Goal: Task Accomplishment & Management: Use online tool/utility

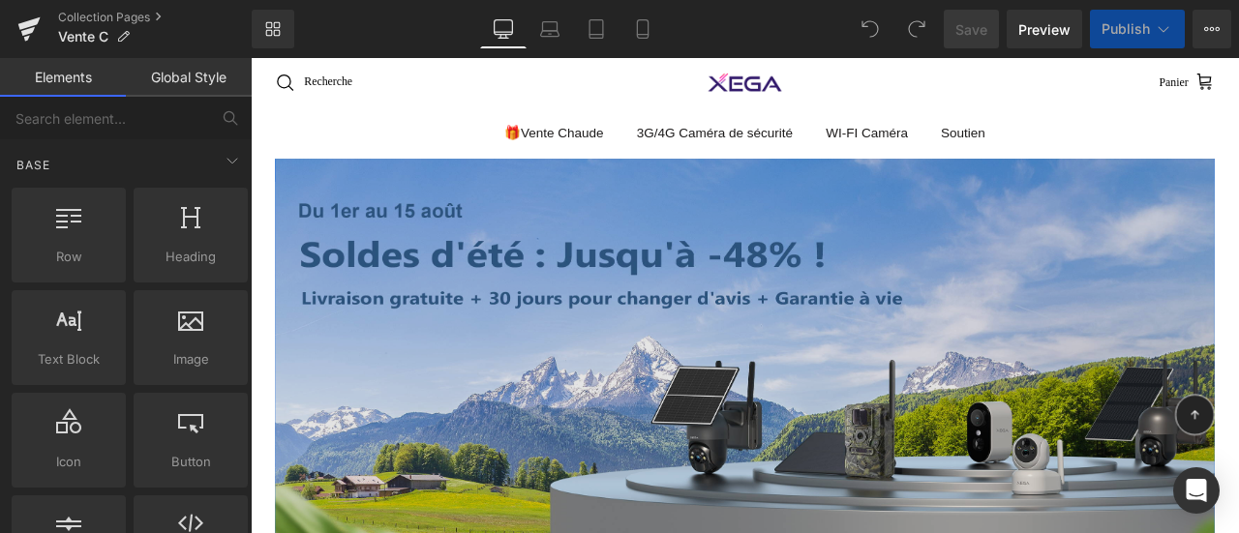
scroll to position [581, 0]
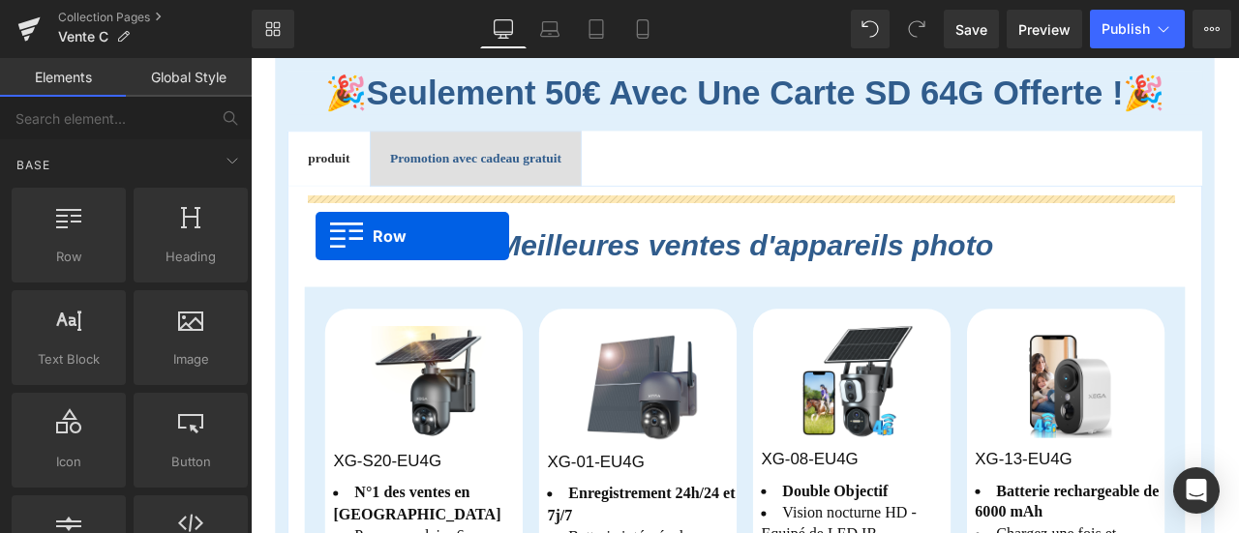
drag, startPoint x: 1331, startPoint y: 444, endPoint x: 327, endPoint y: 269, distance: 1019.1
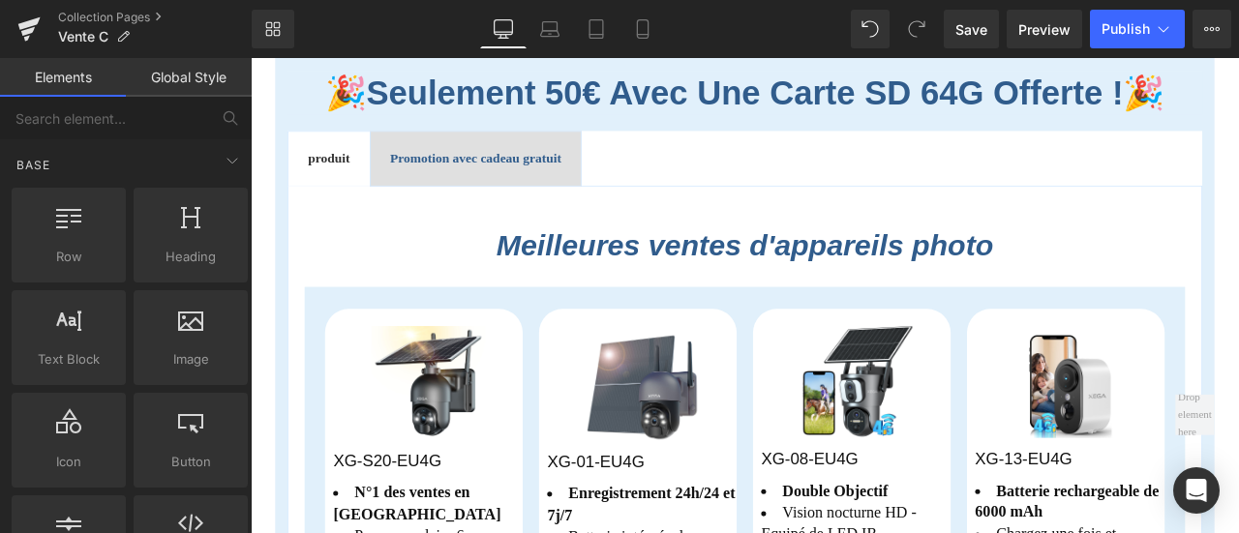
drag, startPoint x: 428, startPoint y: 398, endPoint x: 1330, endPoint y: 473, distance: 905.4
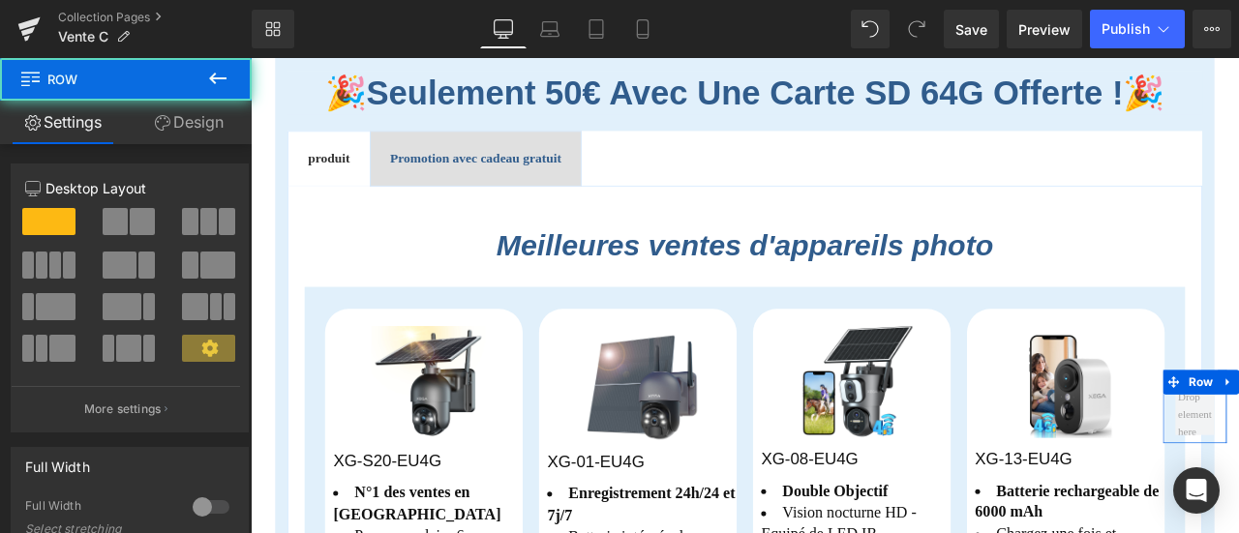
click at [190, 117] on link "Design" at bounding box center [189, 123] width 126 height 44
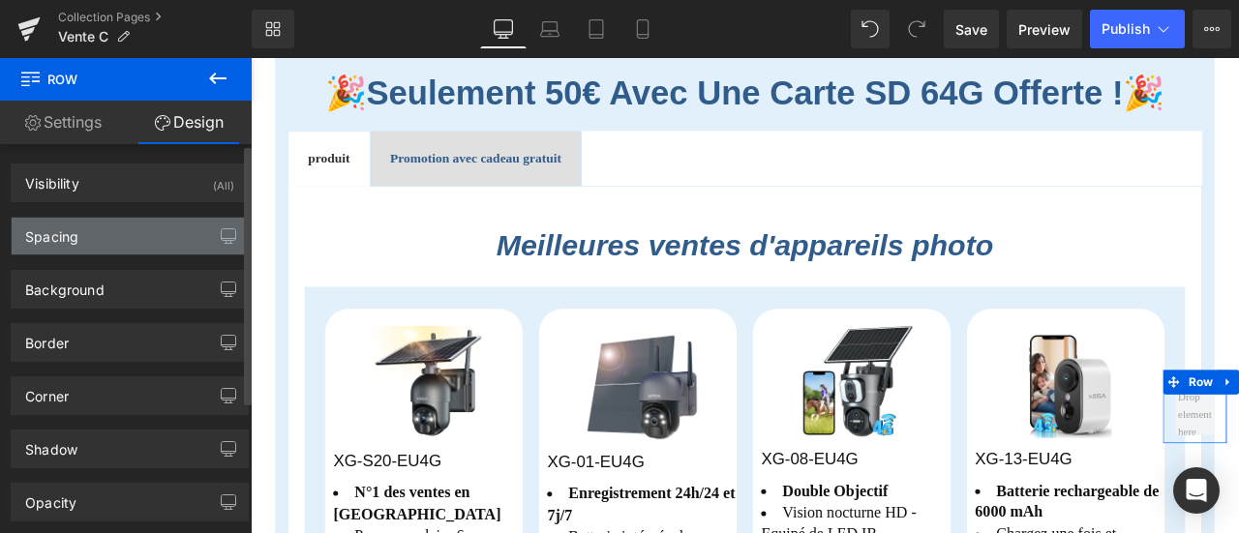
click at [91, 228] on div "Spacing" at bounding box center [130, 236] width 236 height 37
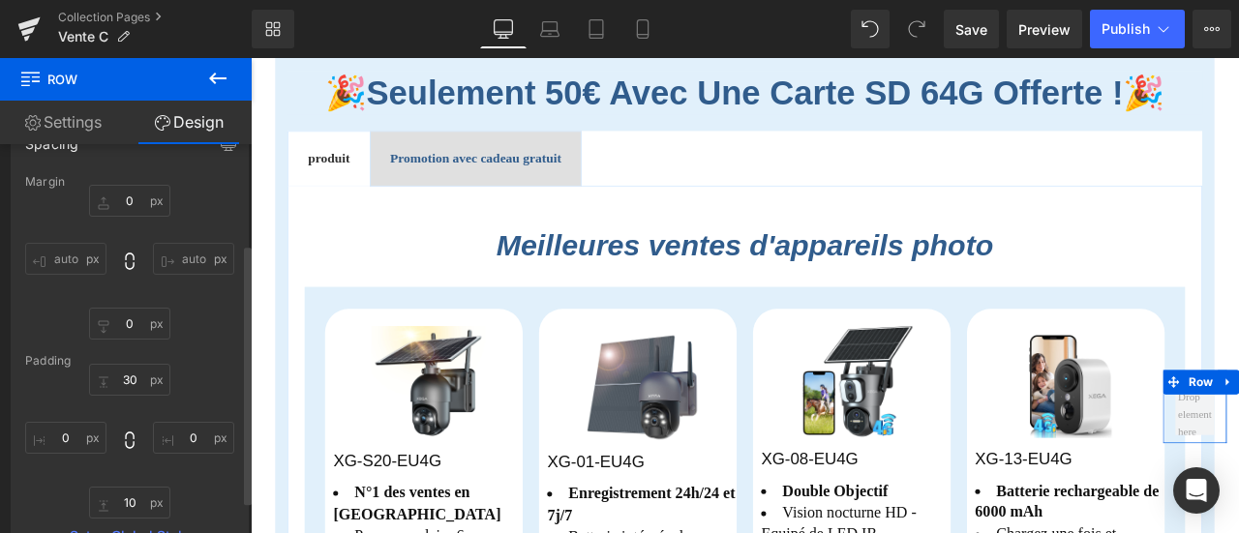
scroll to position [194, 0]
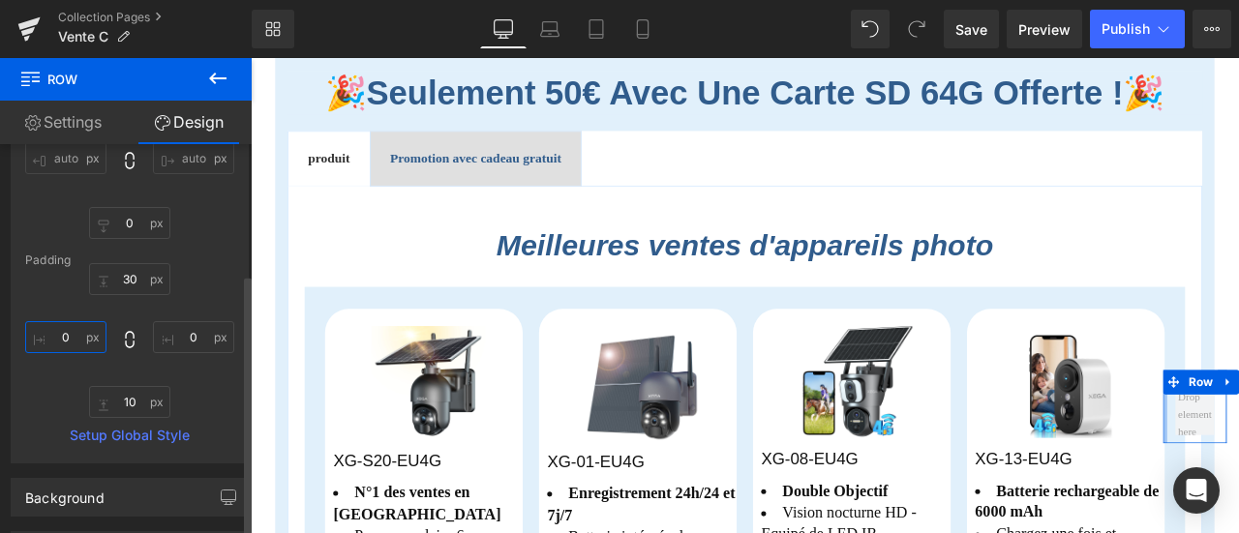
click at [70, 339] on input "0" at bounding box center [65, 337] width 81 height 32
type input "66"
click at [193, 336] on input "0" at bounding box center [193, 337] width 81 height 32
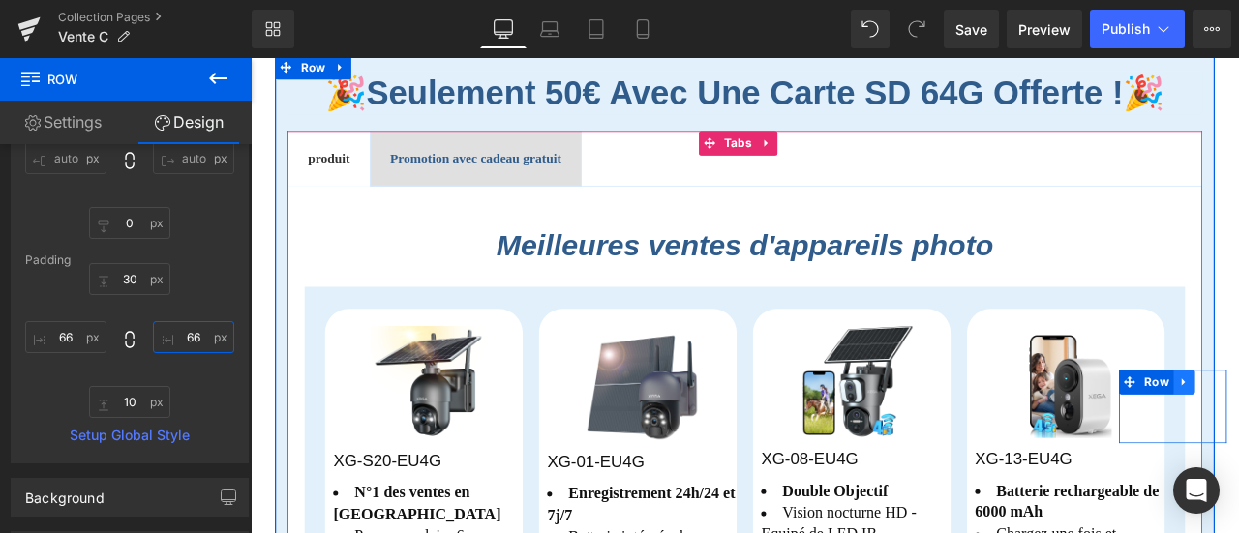
type input "66"
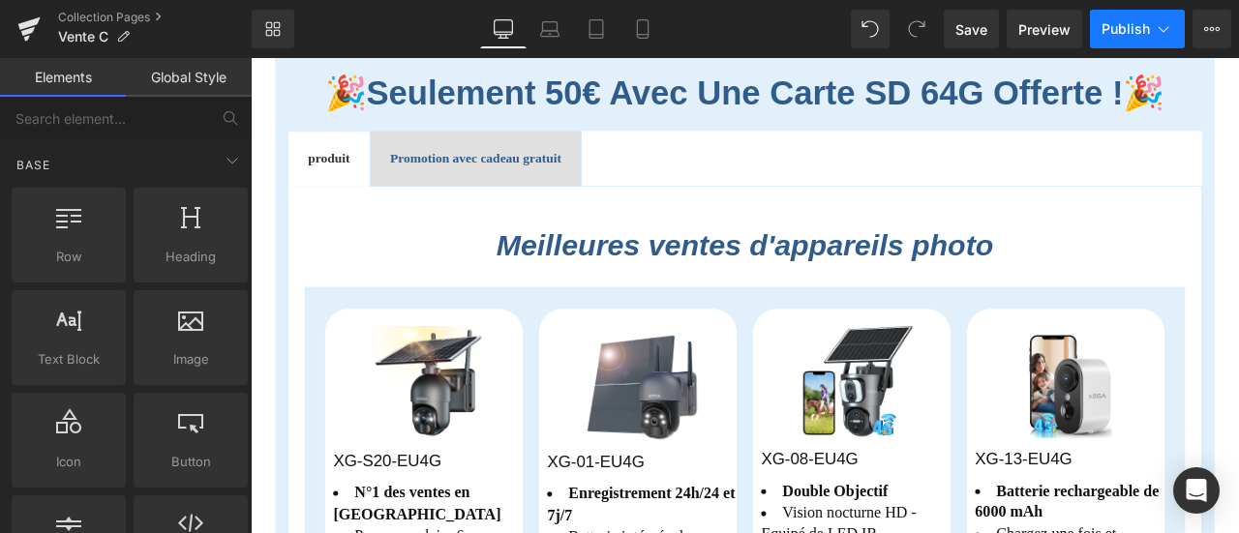
click at [1139, 28] on span "Publish" at bounding box center [1126, 28] width 48 height 15
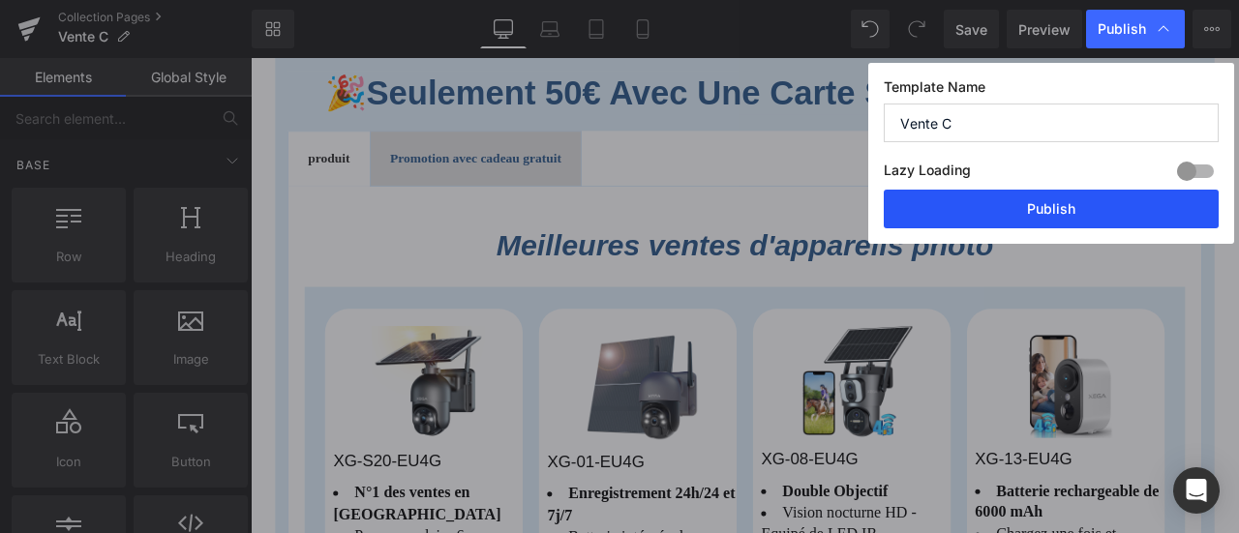
click at [1128, 209] on button "Publish" at bounding box center [1051, 209] width 335 height 39
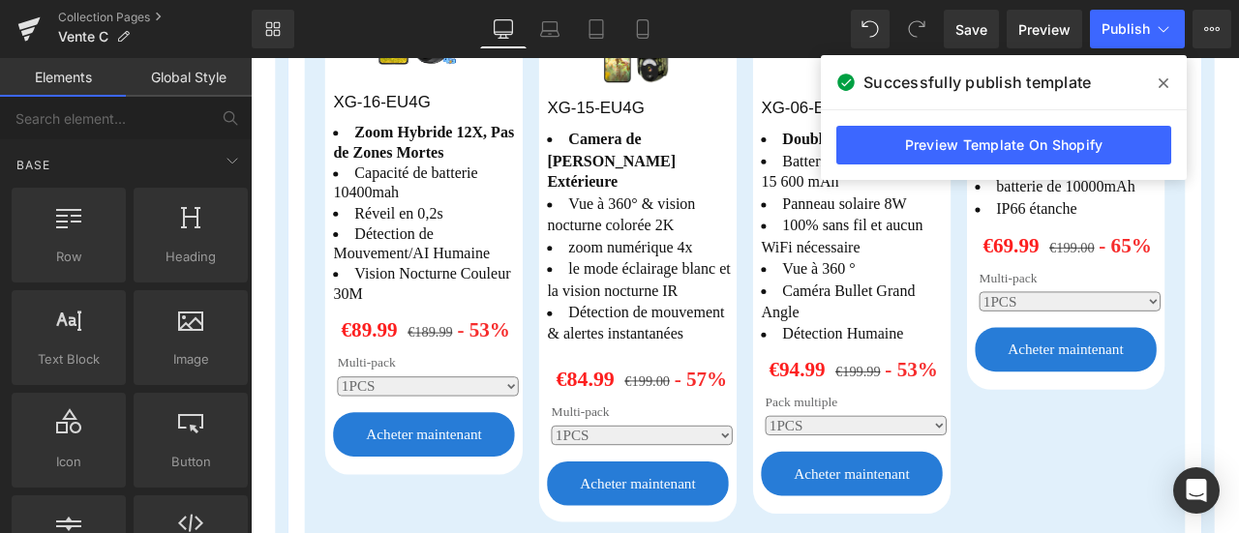
scroll to position [1646, 0]
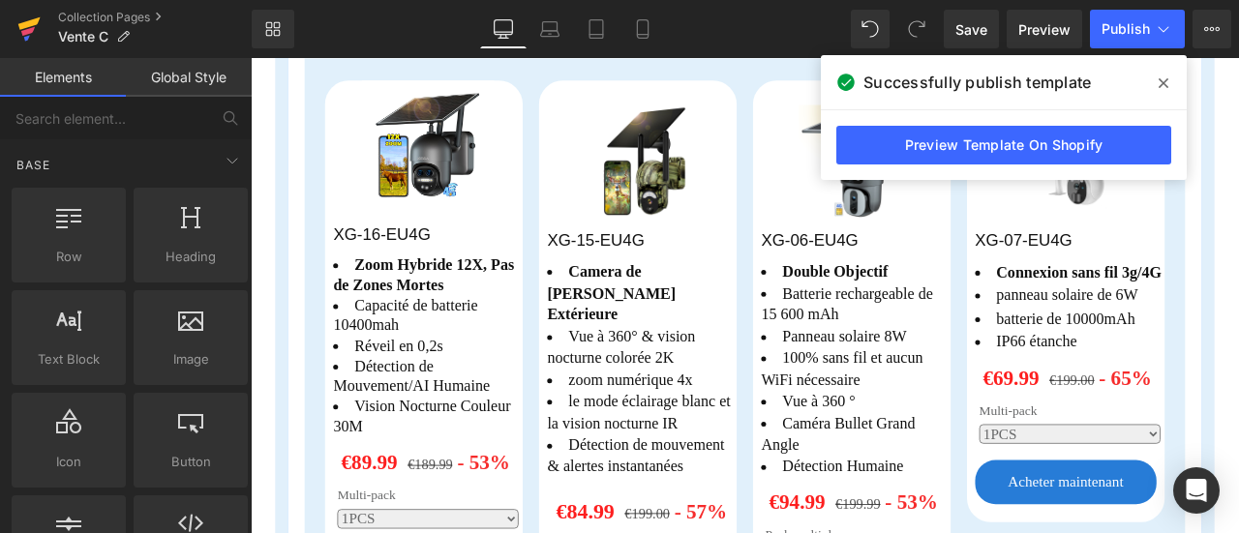
click at [38, 24] on icon at bounding box center [28, 29] width 23 height 48
